Goal: Transaction & Acquisition: Purchase product/service

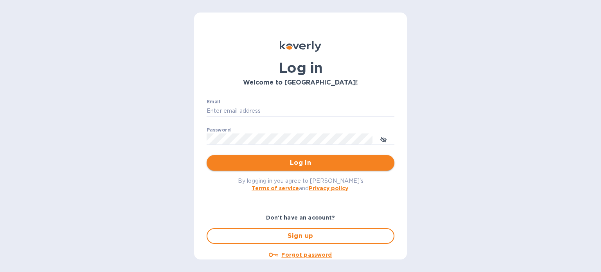
type input "[PERSON_NAME][EMAIL_ADDRESS][DOMAIN_NAME]"
click at [297, 159] on span "Log in" at bounding box center [300, 162] width 175 height 9
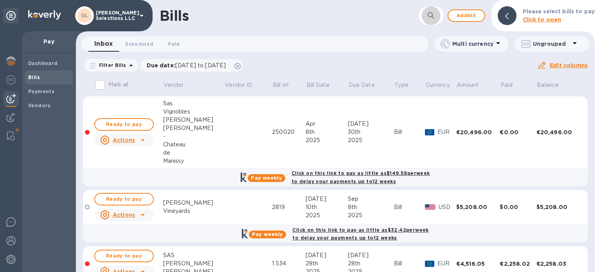
click at [433, 14] on icon "button" at bounding box center [431, 15] width 9 height 9
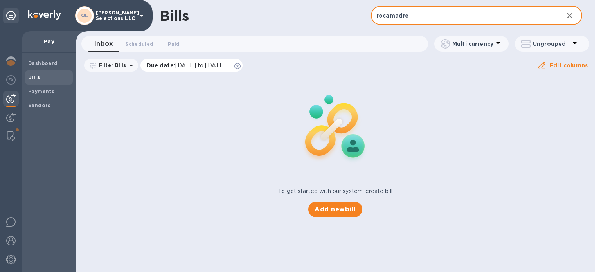
type input "rocamadre"
click at [241, 64] on icon at bounding box center [238, 66] width 6 height 6
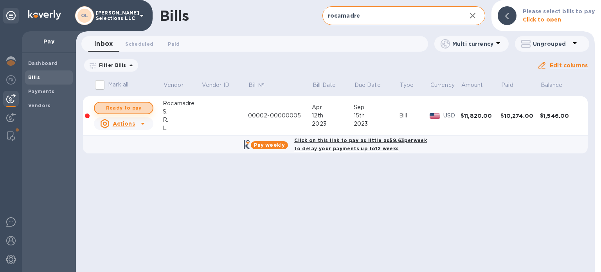
click at [114, 104] on span "Ready to pay" at bounding box center [123, 107] width 45 height 9
click at [140, 109] on span "Ready to pay" at bounding box center [123, 107] width 45 height 9
checkbox input "true"
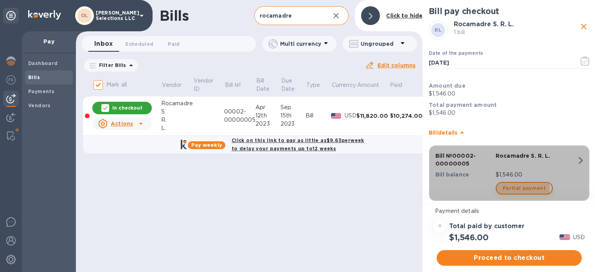
click at [521, 188] on span "Partial payment" at bounding box center [524, 188] width 43 height 9
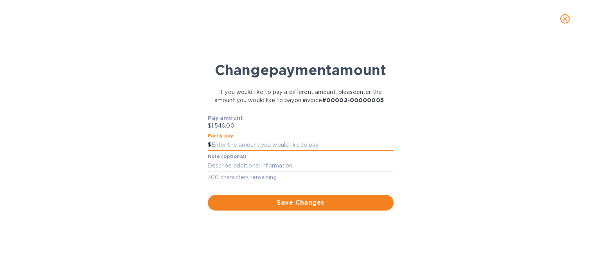
click at [260, 147] on input "text" at bounding box center [302, 145] width 182 height 12
type input "1,000"
click at [265, 164] on textarea at bounding box center [301, 165] width 186 height 7
click at [290, 164] on textarea at bounding box center [301, 165] width 186 height 7
paste textarea "CBU 0110315920031500452347"
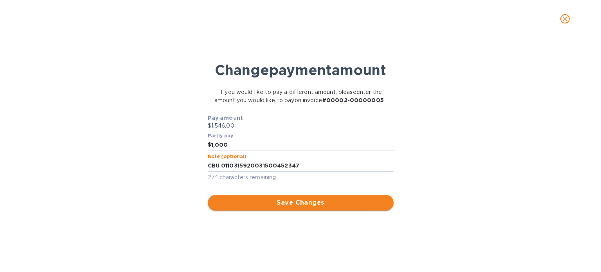
type textarea "CBU 0110315920031500452347"
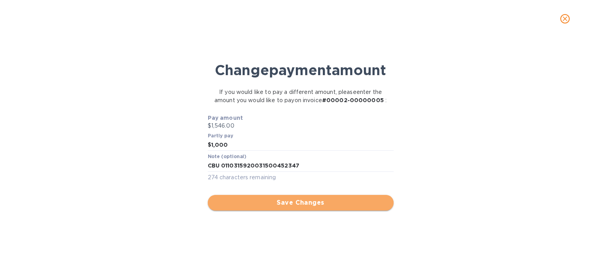
click at [294, 199] on span "Save Changes" at bounding box center [300, 202] width 173 height 9
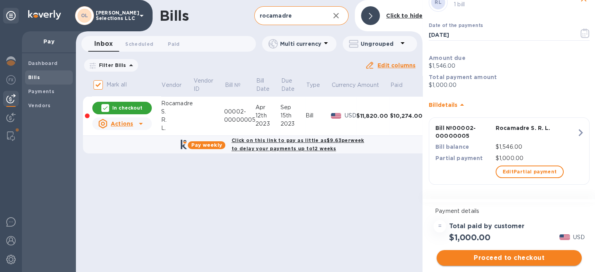
scroll to position [6, 0]
click at [515, 253] on span "Proceed to checkout" at bounding box center [509, 257] width 133 height 9
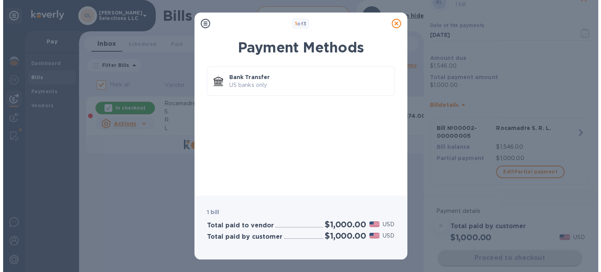
scroll to position [0, 0]
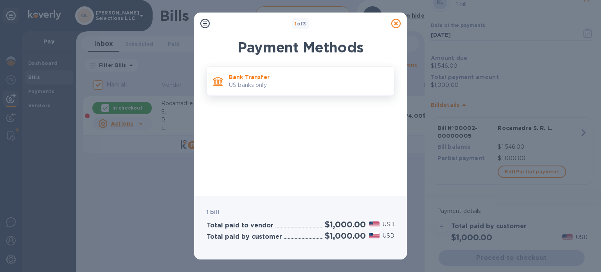
click at [329, 80] on p "Bank Transfer" at bounding box center [308, 77] width 159 height 8
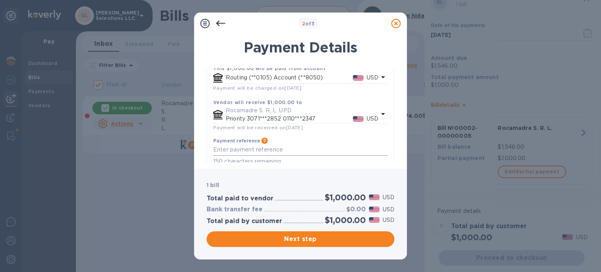
scroll to position [74, 0]
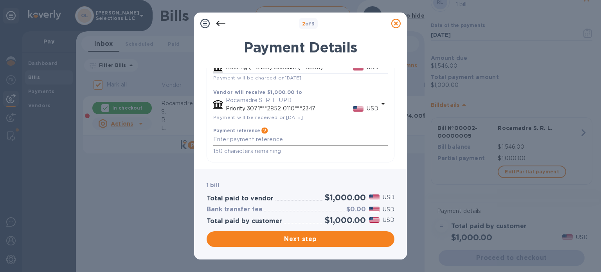
click at [254, 139] on textarea "default-method" at bounding box center [300, 139] width 175 height 7
paste textarea "CBU 0110315920031500452347"
type textarea "CBU 0110315920031500452347"
click at [294, 240] on span "Next step" at bounding box center [300, 239] width 175 height 9
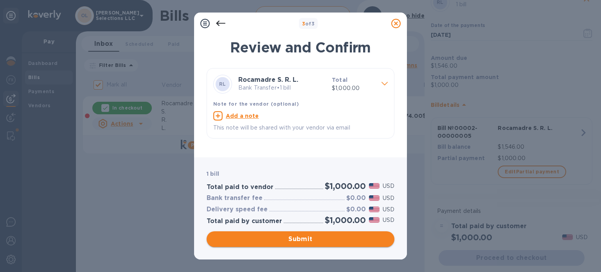
click at [332, 242] on span "Submit" at bounding box center [300, 239] width 175 height 9
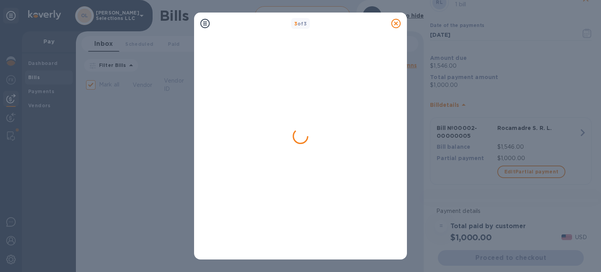
checkbox input "false"
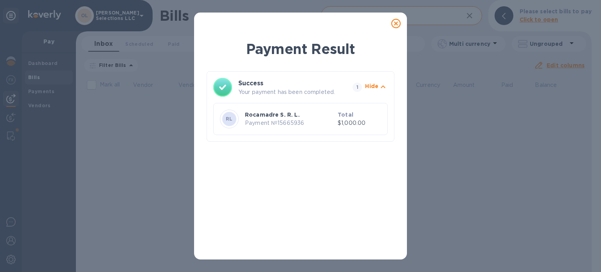
click at [395, 21] on icon at bounding box center [395, 23] width 9 height 9
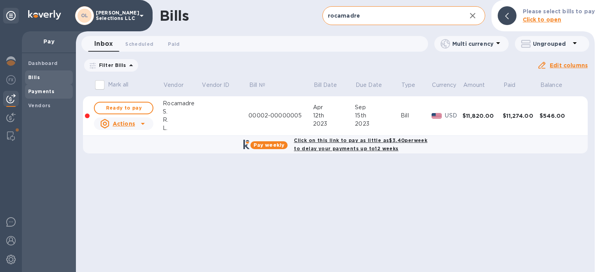
click at [36, 89] on b "Payments" at bounding box center [41, 91] width 26 height 6
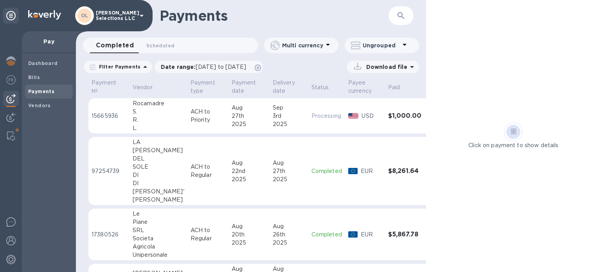
click at [211, 119] on td "ACH to Priority" at bounding box center [208, 116] width 41 height 36
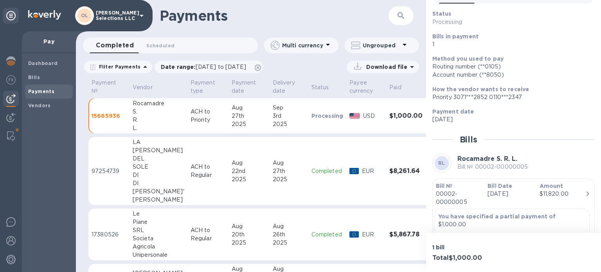
scroll to position [78, 0]
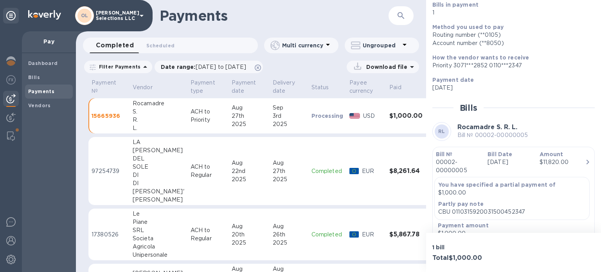
click at [556, 195] on p "$1,000.00" at bounding box center [512, 193] width 148 height 8
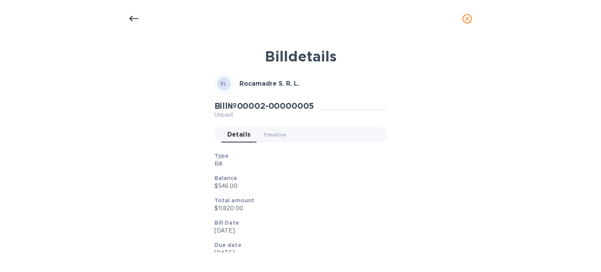
click at [470, 20] on icon "close" at bounding box center [468, 19] width 8 height 8
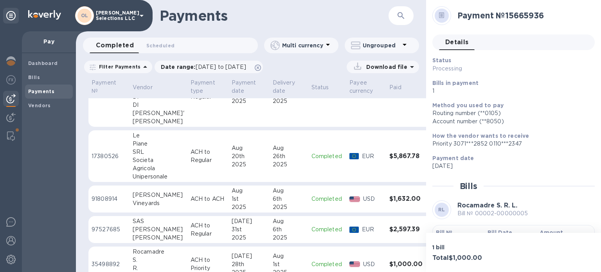
scroll to position [0, 0]
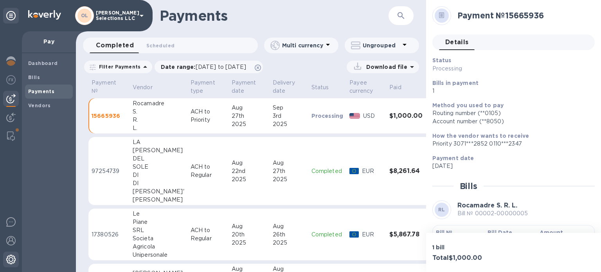
click at [6, 261] on div at bounding box center [11, 260] width 16 height 17
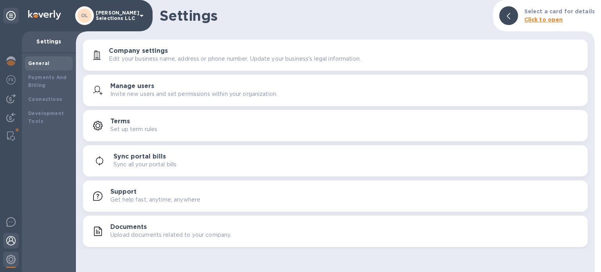
click at [16, 237] on div at bounding box center [11, 241] width 16 height 17
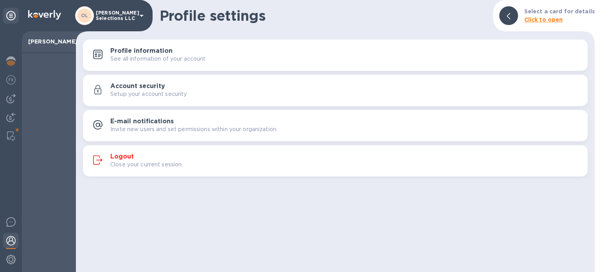
click at [121, 164] on p "Close your current session." at bounding box center [146, 165] width 73 height 8
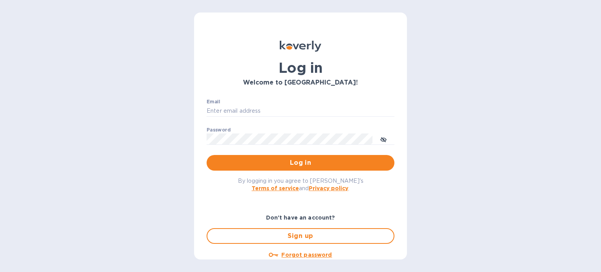
type input "[PERSON_NAME][EMAIL_ADDRESS][DOMAIN_NAME]"
